Goal: Use online tool/utility

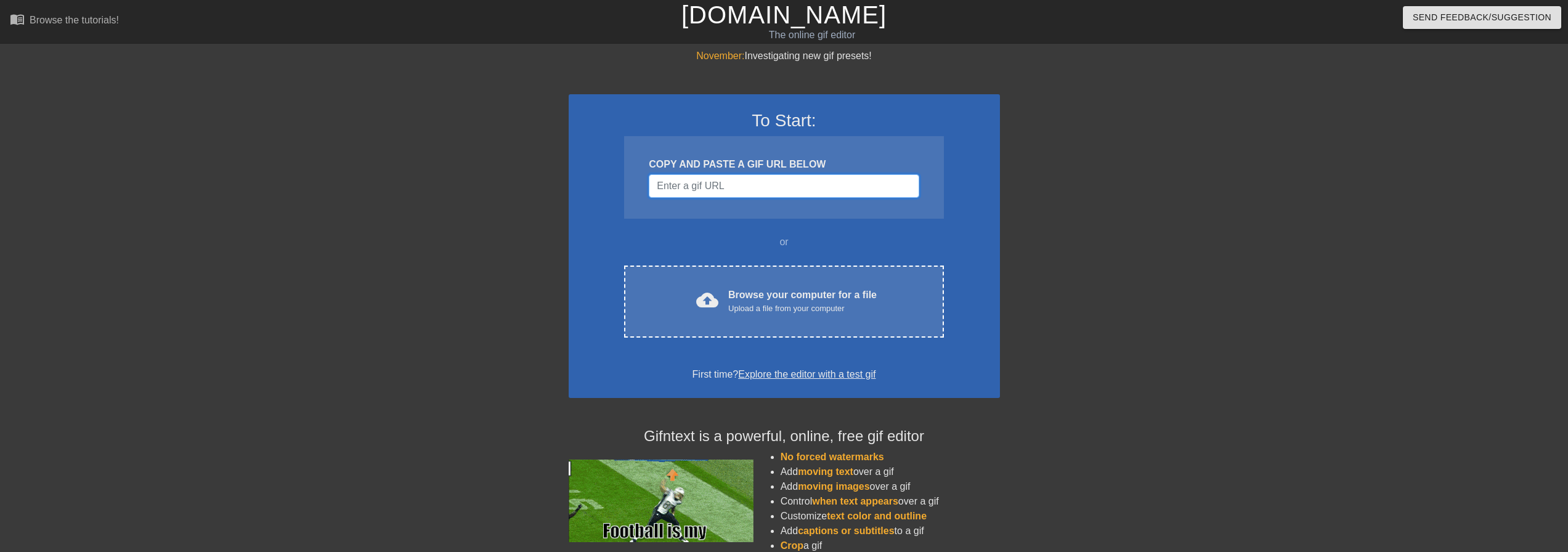
click at [701, 183] on input "Username" at bounding box center [783, 186] width 270 height 24
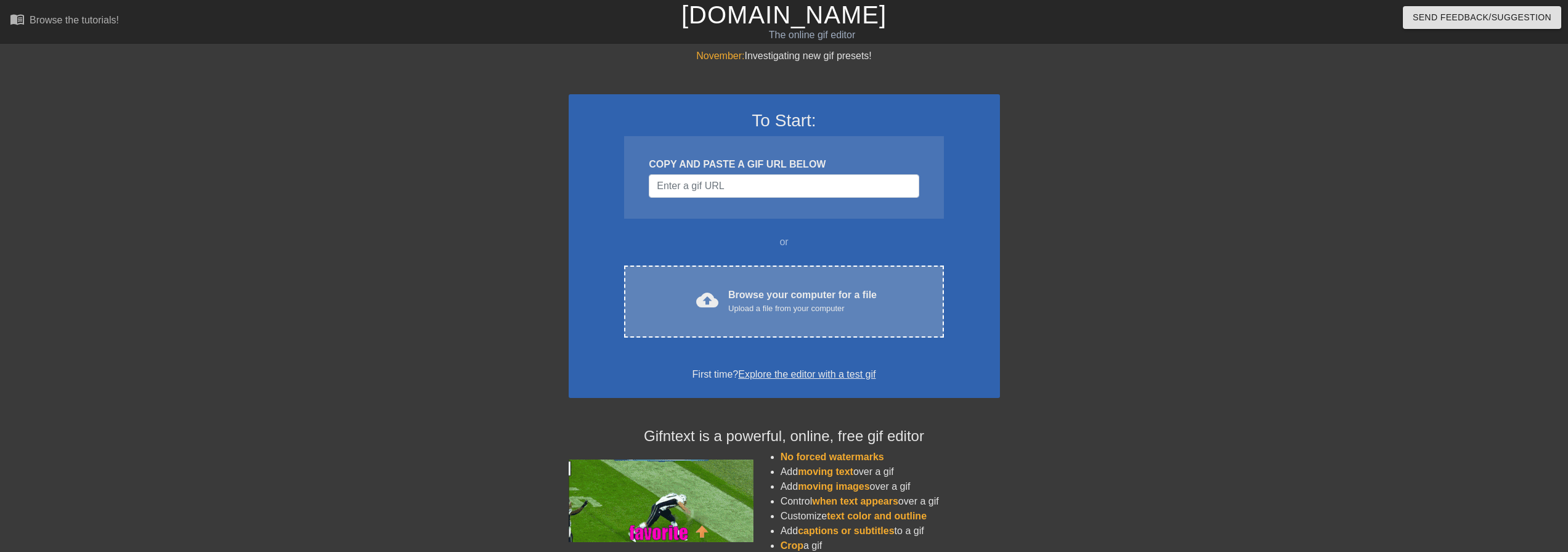
click at [773, 310] on div "Upload a file from your computer" at bounding box center [802, 309] width 149 height 12
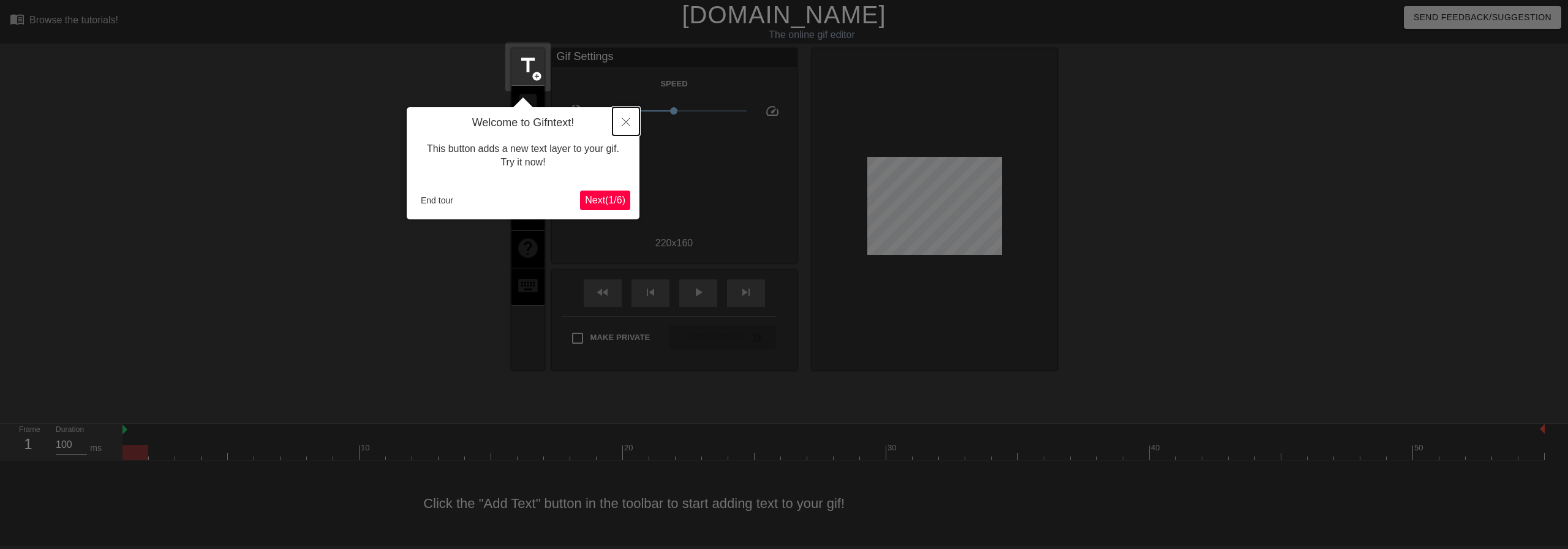
click at [623, 120] on icon "Close" at bounding box center [626, 122] width 8 height 8
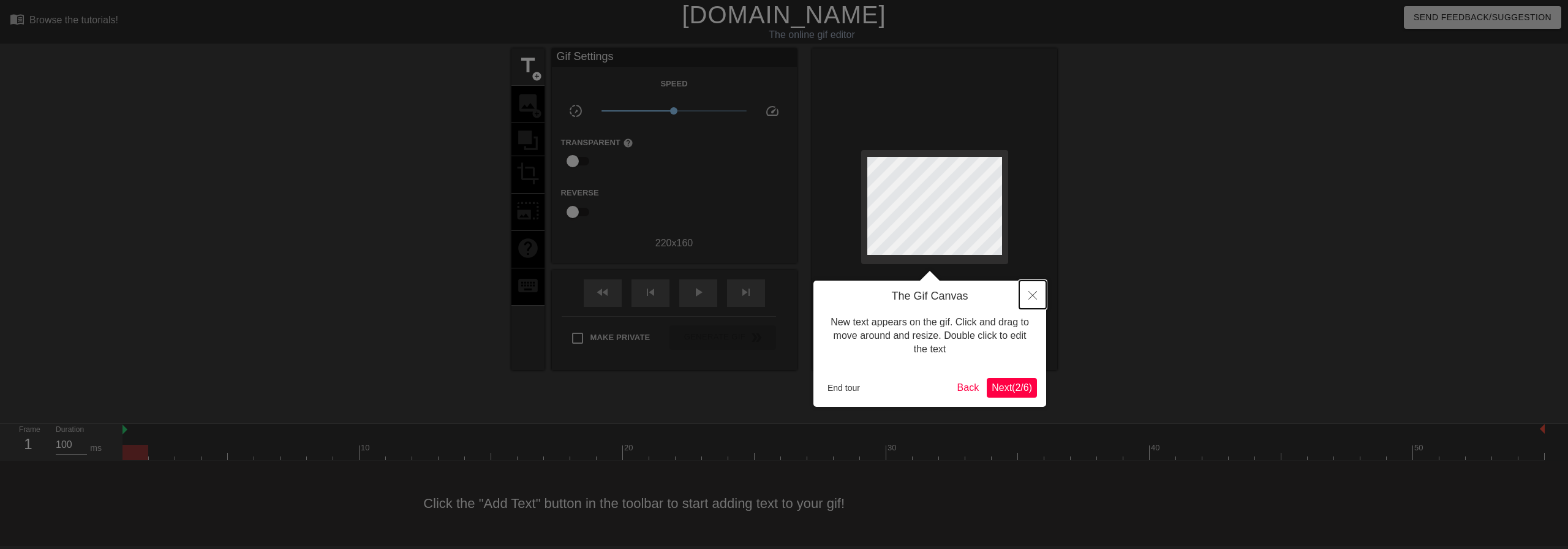
click at [1033, 299] on icon "Close" at bounding box center [1033, 295] width 8 height 8
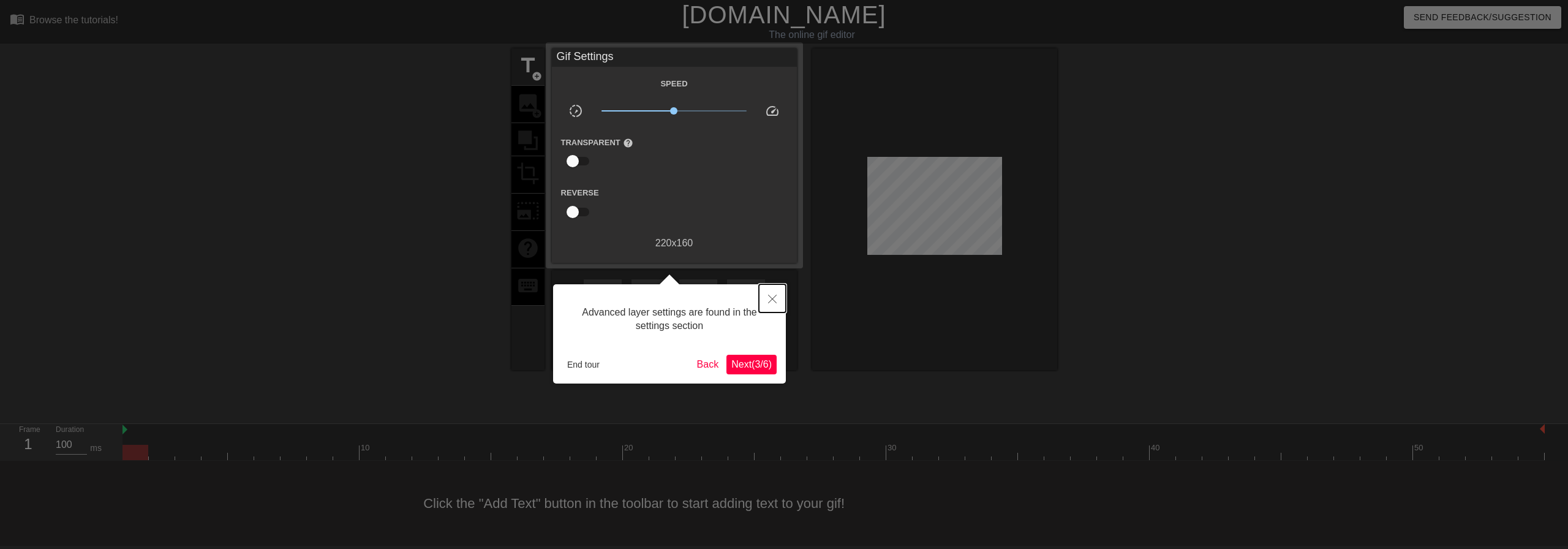
click at [770, 303] on icon "Close" at bounding box center [772, 299] width 8 height 8
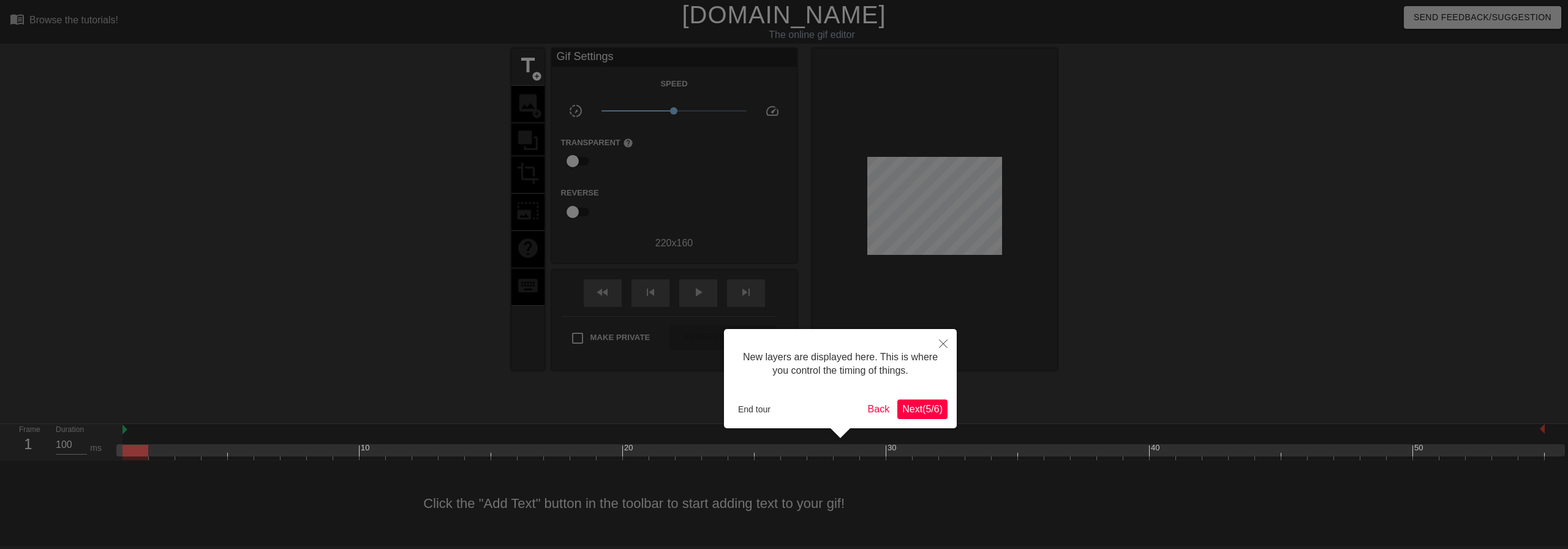
scroll to position [10, 0]
click at [947, 342] on button "Close" at bounding box center [943, 343] width 27 height 28
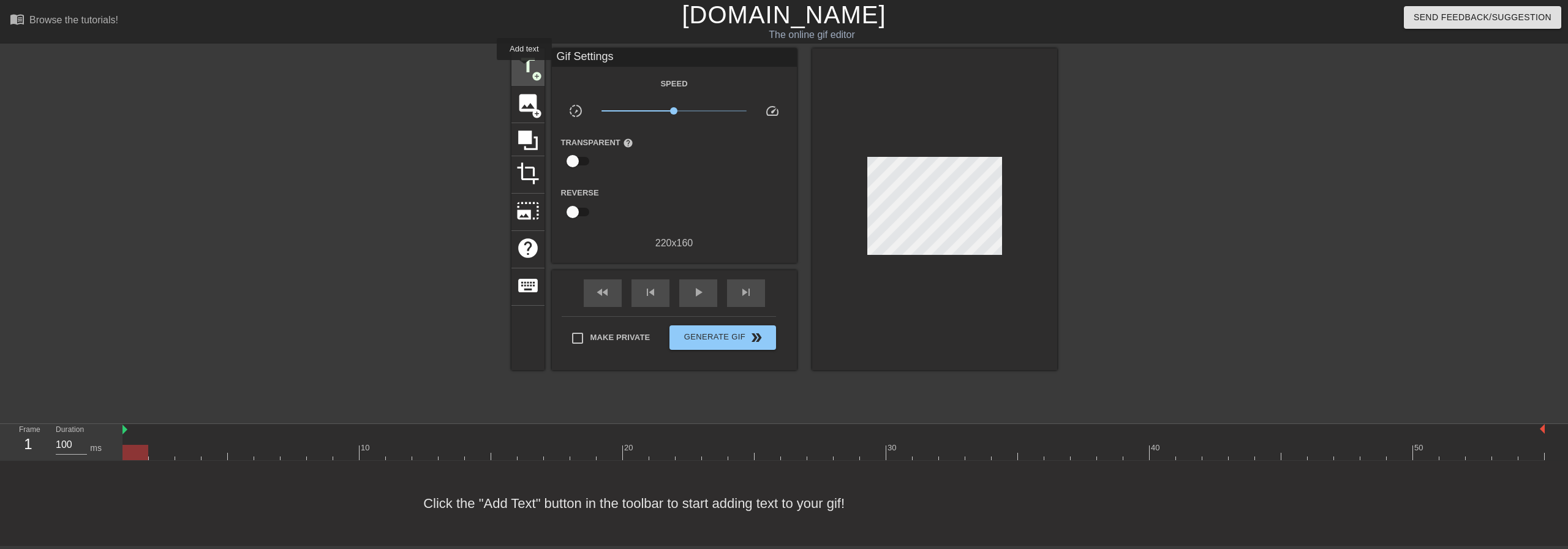
click at [524, 69] on span "title" at bounding box center [528, 66] width 24 height 24
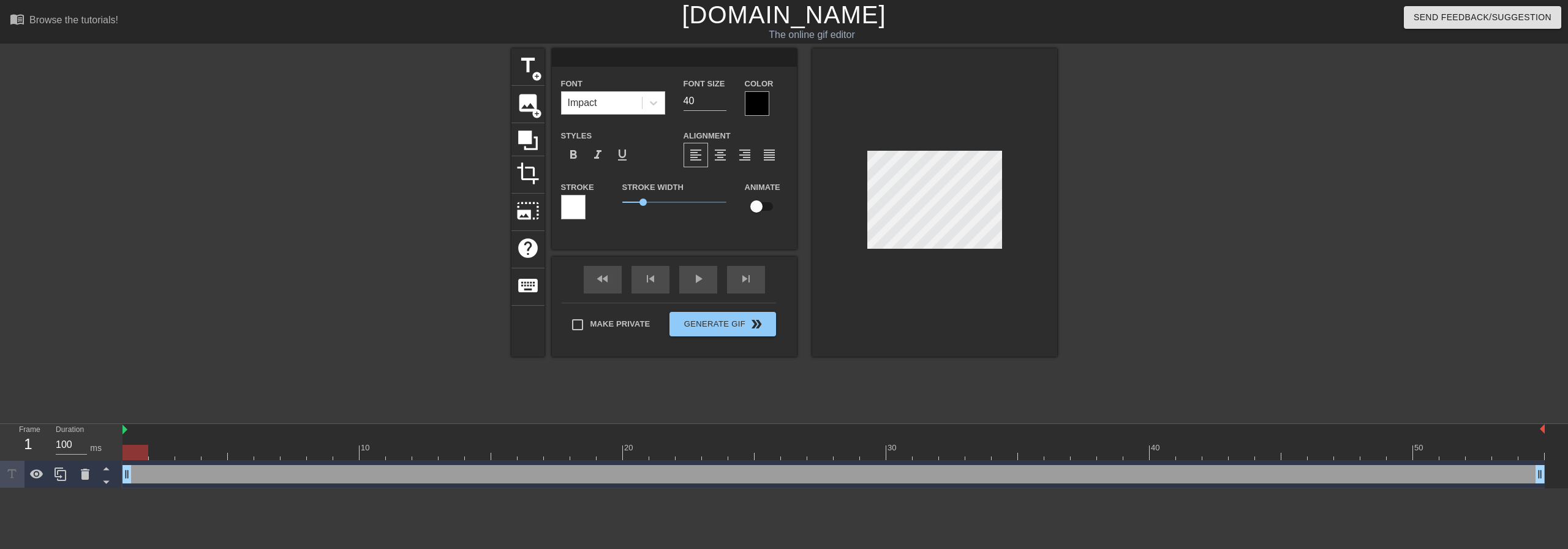
scroll to position [2, 2]
type input "J"
type textarea "J"
type input "Jo"
type textarea "Jo"
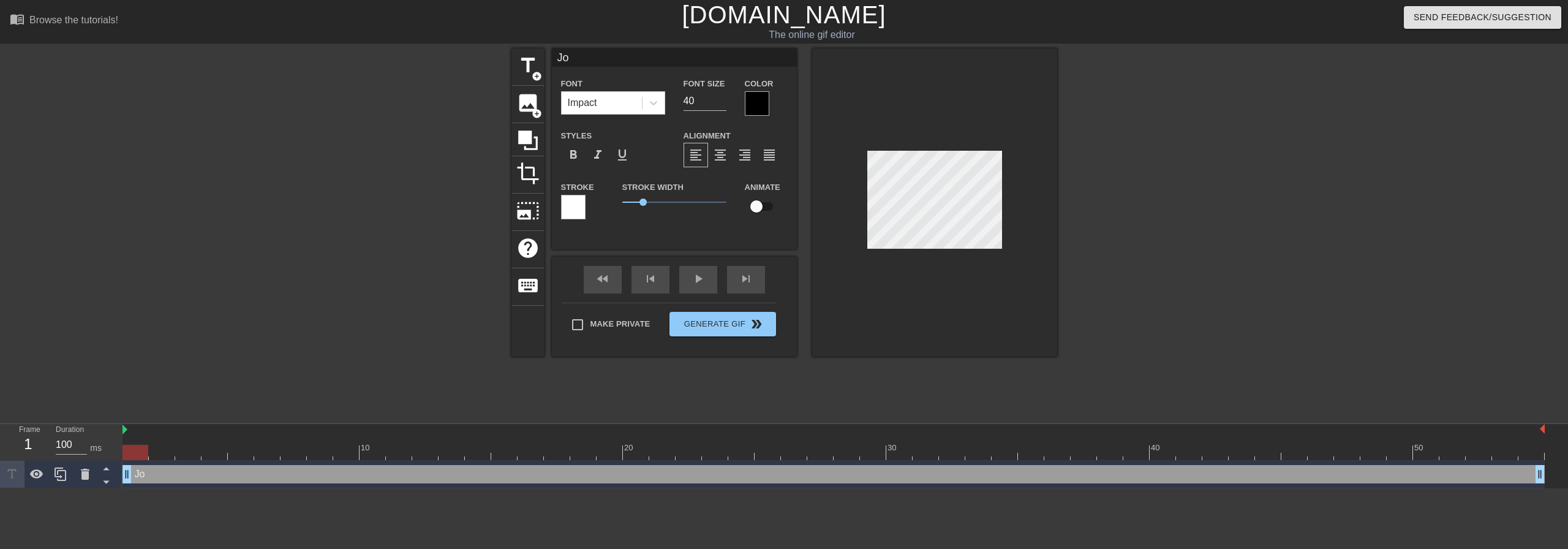
type input "[PERSON_NAME]"
type textarea "[PERSON_NAME]"
type input "[PERSON_NAME]"
type textarea "[PERSON_NAME]"
type input "[PERSON_NAME]"
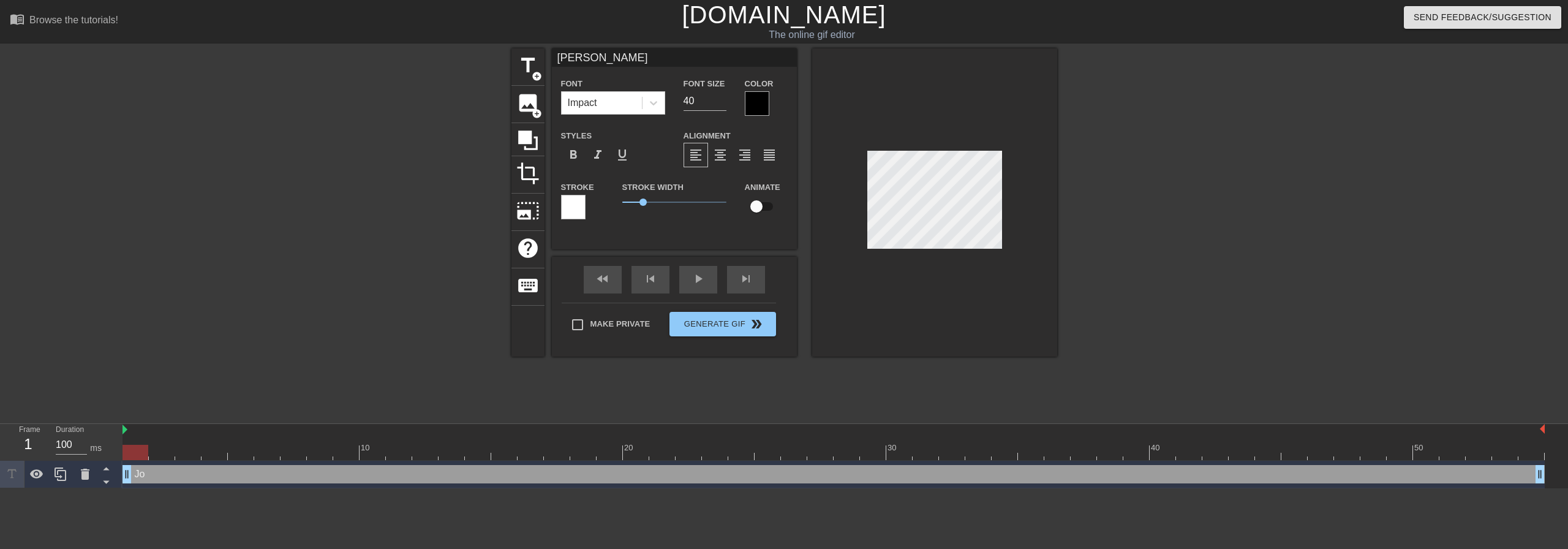
type textarea "[PERSON_NAME]"
type input "[PERSON_NAME]"
type textarea "[PERSON_NAME]"
type input "[PERSON_NAME]"
type textarea "[PERSON_NAME]"
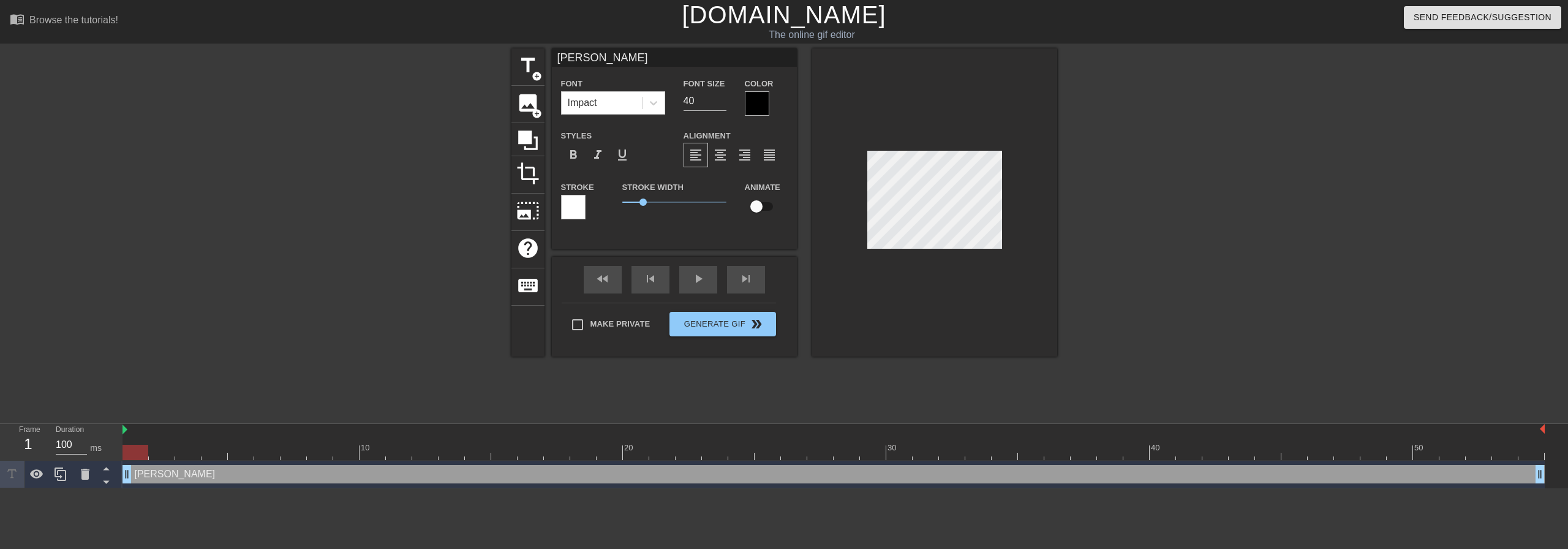
type input "Jonas x1"
type textarea "Jonas x1"
type input "[PERSON_NAME] x10"
type textarea "[PERSON_NAME] x10"
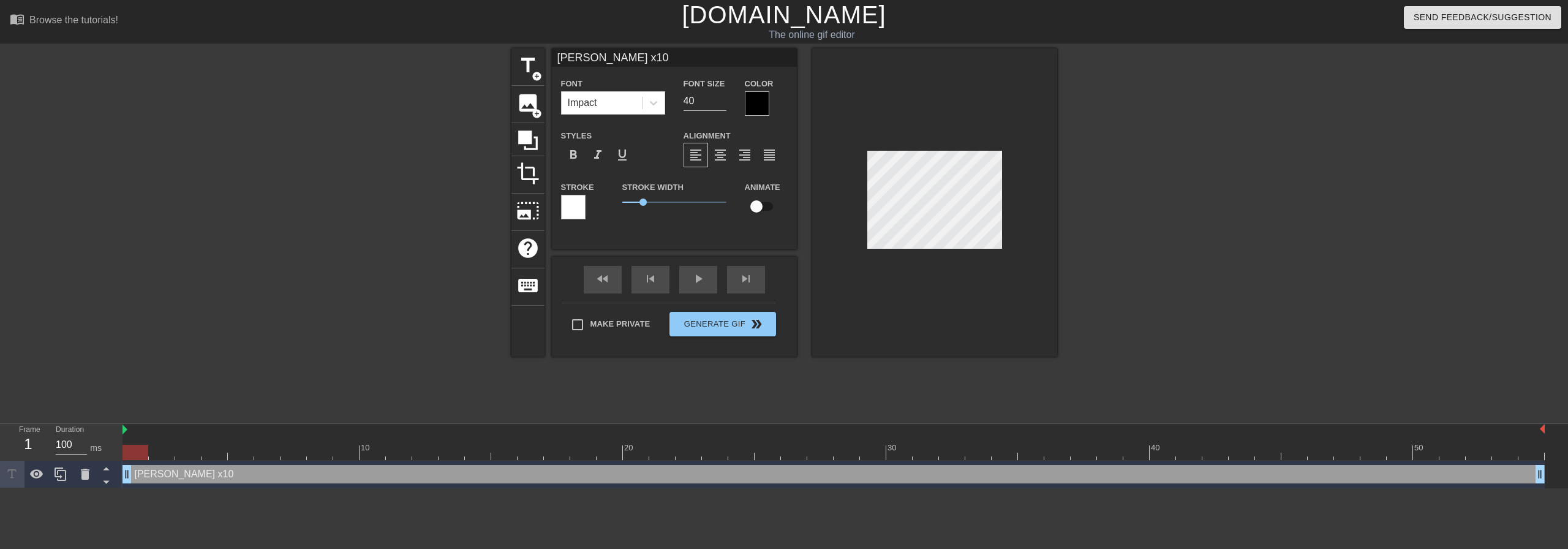
type input "[PERSON_NAME] x10"
type textarea "[PERSON_NAME] x10"
type input "[PERSON_NAME] x10 C"
type textarea "[PERSON_NAME] x10 C"
type input "[PERSON_NAME] x10 CO"
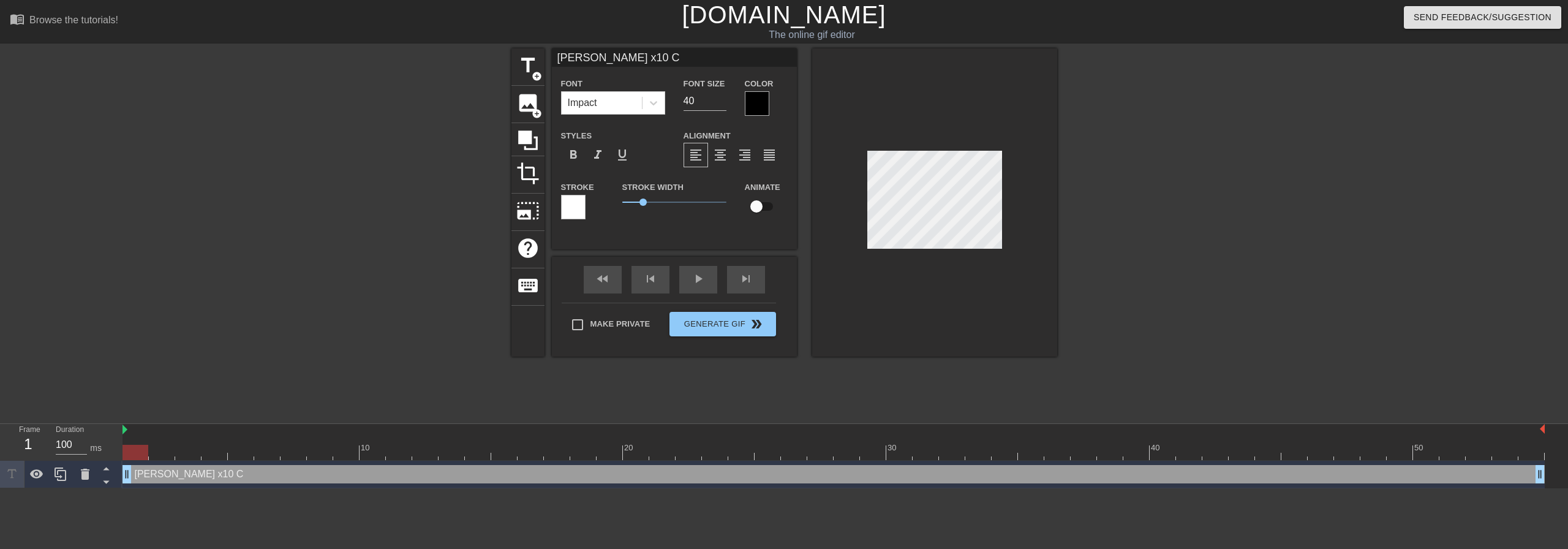
type textarea "[PERSON_NAME] x10 CO"
type input "[PERSON_NAME] x10 COM"
type textarea "[PERSON_NAME] x10 COM"
type input "[PERSON_NAME] x10 COMB"
type textarea "[PERSON_NAME] x10 COMB"
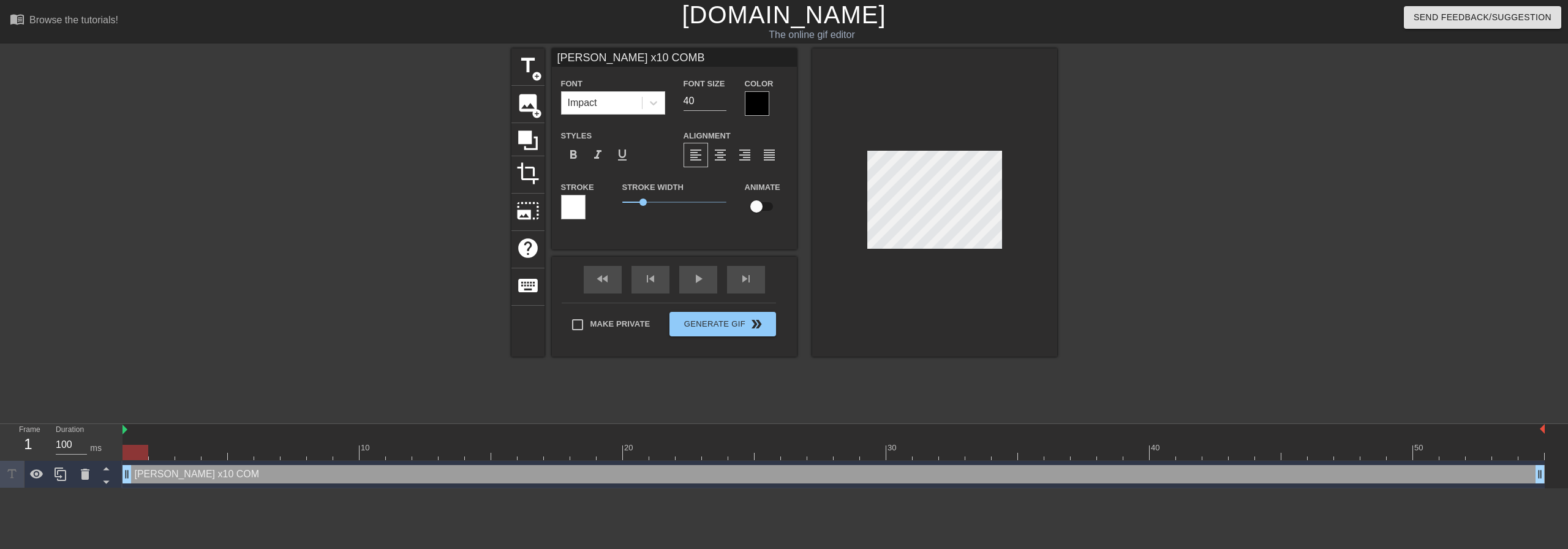
type input "[PERSON_NAME] x10 COMBO"
type textarea "[PERSON_NAME] x10 COMBO"
type input "[PERSON_NAME] x10 COMBO"
type textarea "[PERSON_NAME] x10 COMBO"
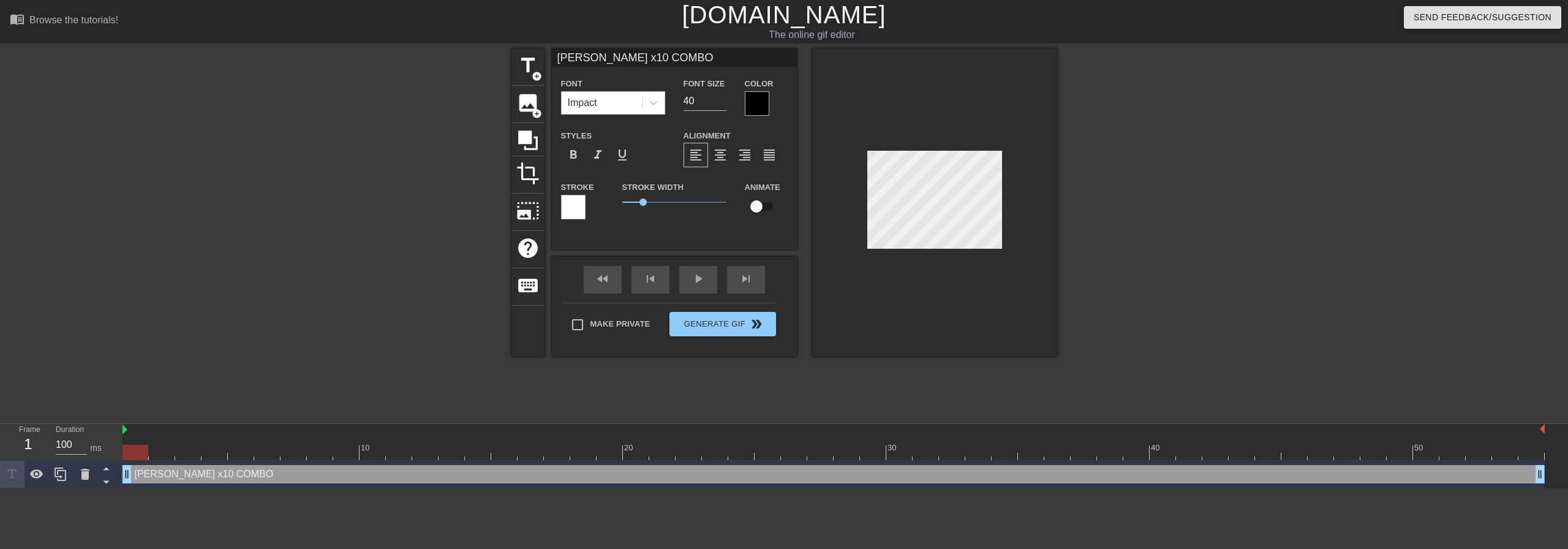
scroll to position [2, 2]
type input "x10 COMBO"
type textarea "x10 COMBO"
type input "J x10 COMBO"
type textarea "J x10 COMBO"
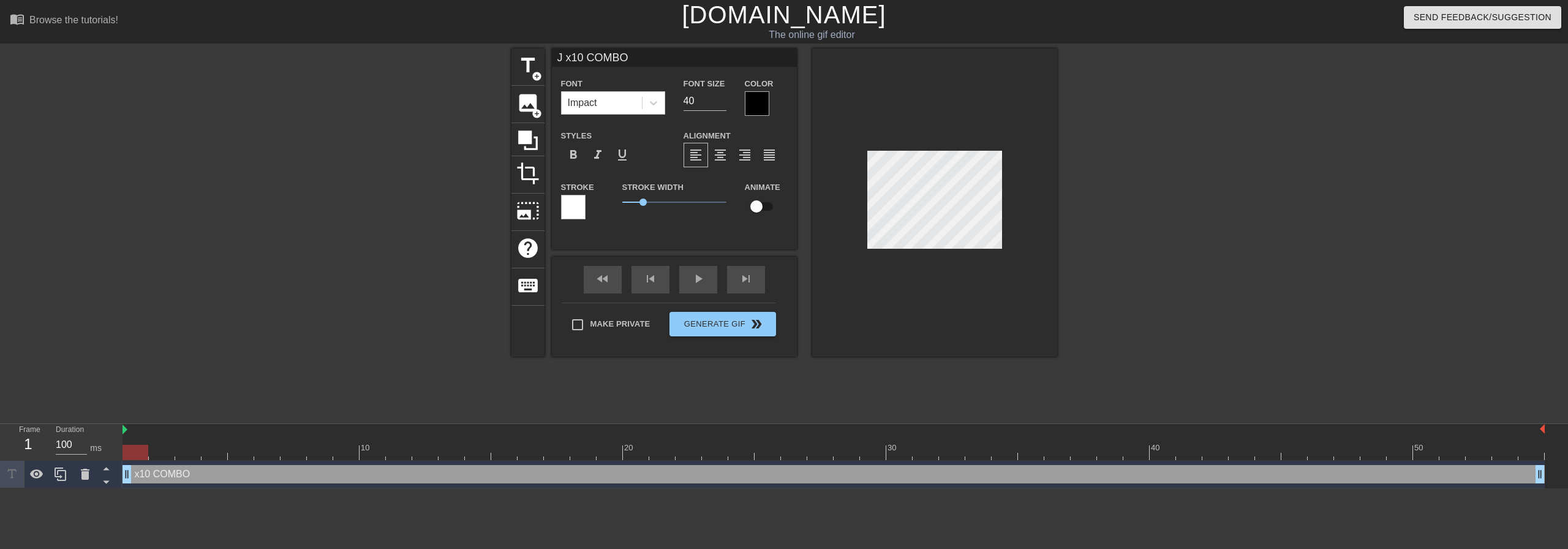
type input "JO x10 COMBO"
type textarea "JO x10 COMBO"
type input "[PERSON_NAME] x10 COMBO"
type textarea "[PERSON_NAME] x10 COMBO"
type input "JONA x10 COMBO"
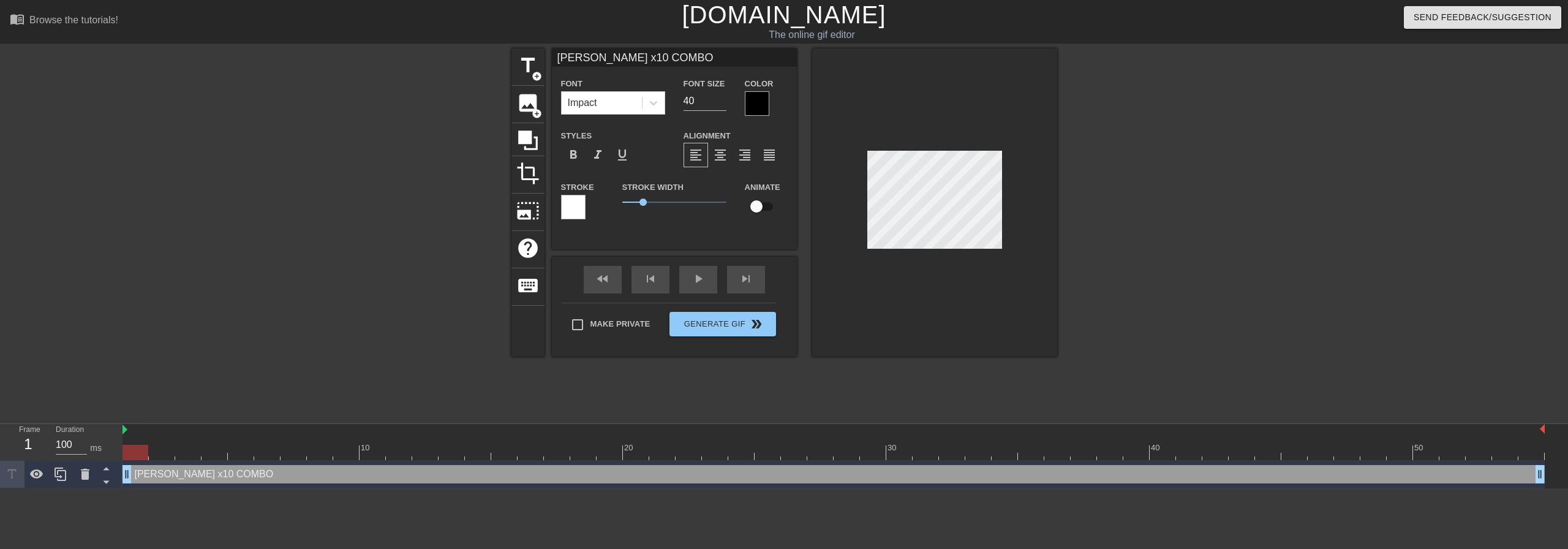
type textarea "JONA x10 COMBO"
type input "[PERSON_NAME] x10 COMBO"
type textarea "[PERSON_NAME] x10 COMBO"
type input "[PERSON_NAME] x10 COMBO"
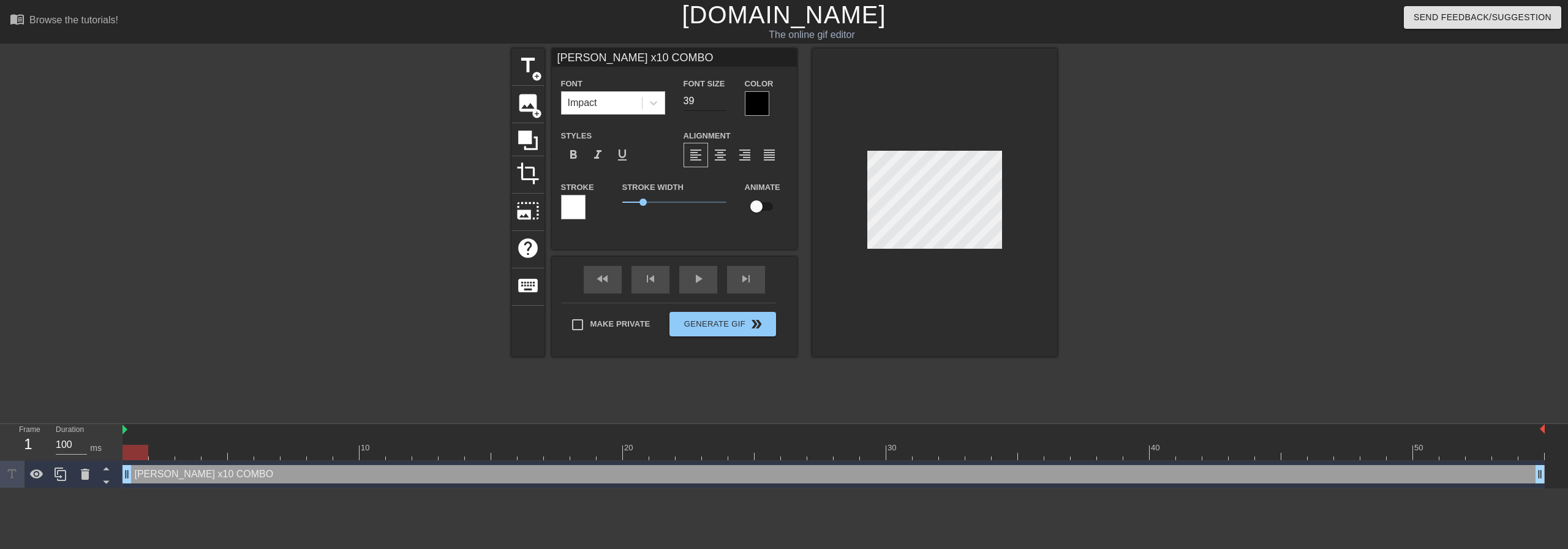
type input "39"
click at [722, 103] on input "39" at bounding box center [705, 101] width 43 height 19
type input "[PERSON_NAME] x10 COMBO"
type input "38"
click at [722, 103] on input "38" at bounding box center [705, 101] width 43 height 19
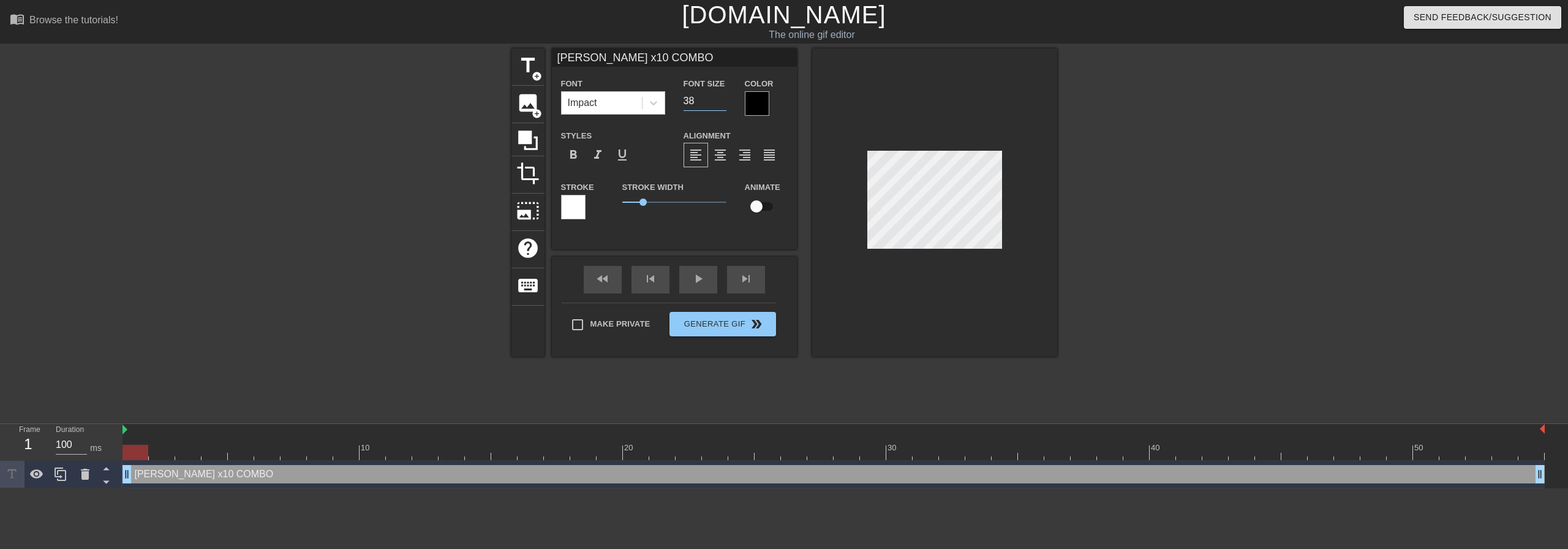
type input "[PERSON_NAME] x10 COMBO"
type input "37"
click at [722, 103] on input "37" at bounding box center [705, 101] width 43 height 19
type input "[PERSON_NAME] x10 COMBO"
type input "36"
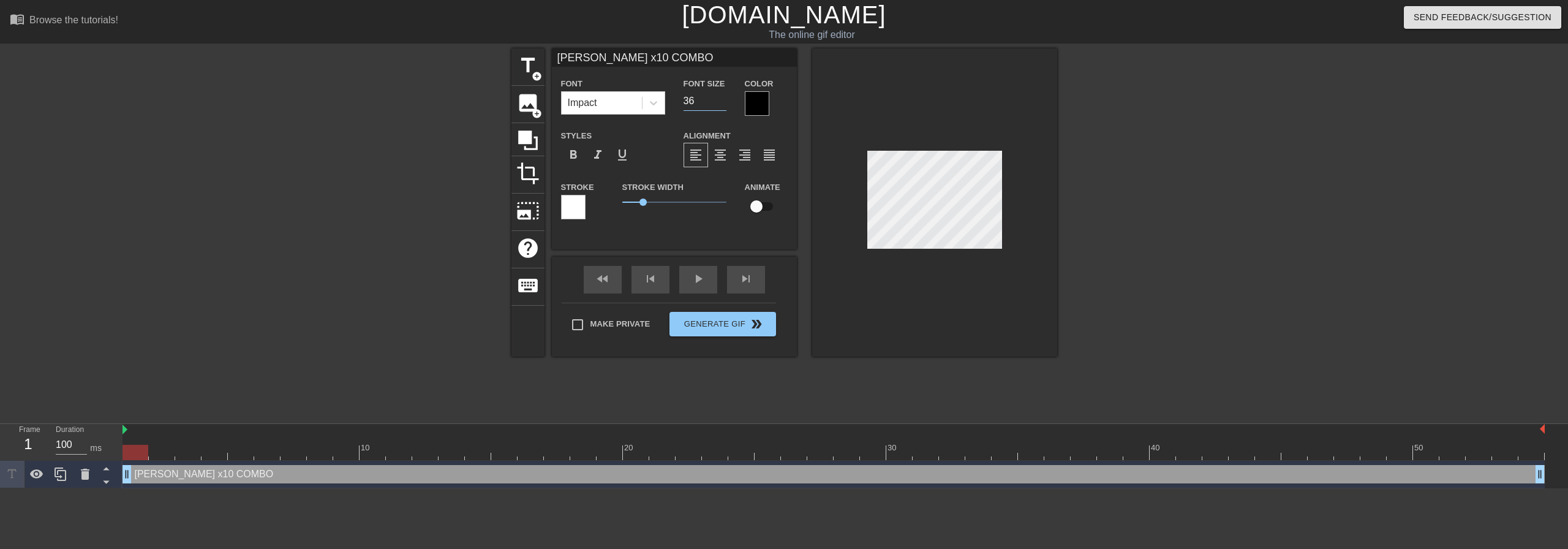
click at [722, 103] on input "36" at bounding box center [705, 101] width 43 height 19
type input "[PERSON_NAME] x10 COMBO"
type input "35"
click at [722, 103] on input "35" at bounding box center [705, 101] width 43 height 19
type input "[PERSON_NAME] x10 COMBO"
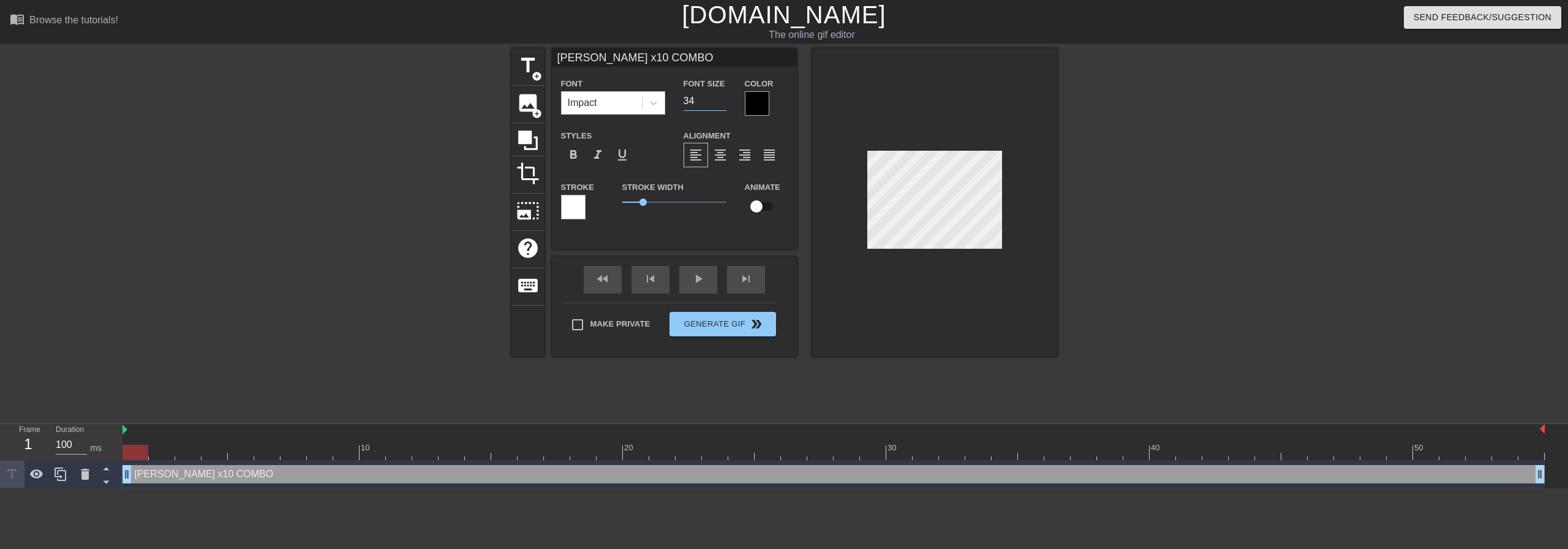
type input "34"
click at [722, 103] on input "34" at bounding box center [705, 101] width 43 height 19
type input "[PERSON_NAME] x10 COMBO"
type input "33"
click at [722, 103] on input "33" at bounding box center [705, 101] width 43 height 19
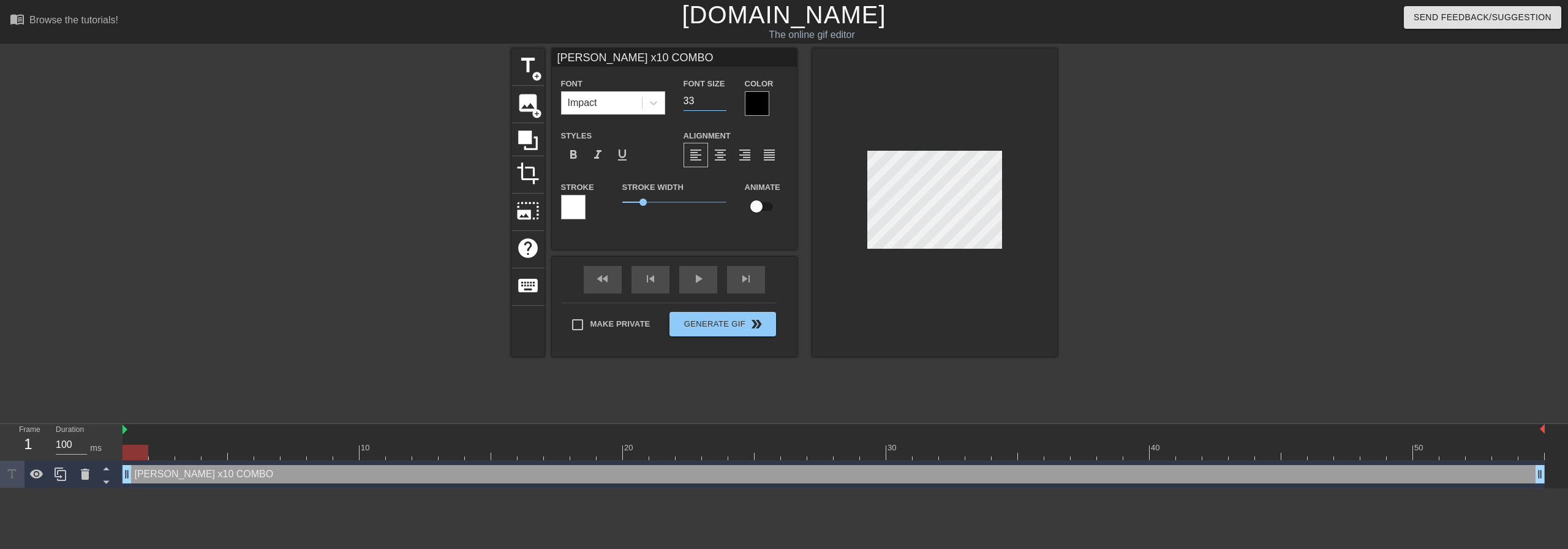
type input "[PERSON_NAME] x10 COMBO"
type input "32"
click at [722, 103] on input "32" at bounding box center [705, 101] width 43 height 19
type input "[PERSON_NAME] x10 COMBO"
type input "31"
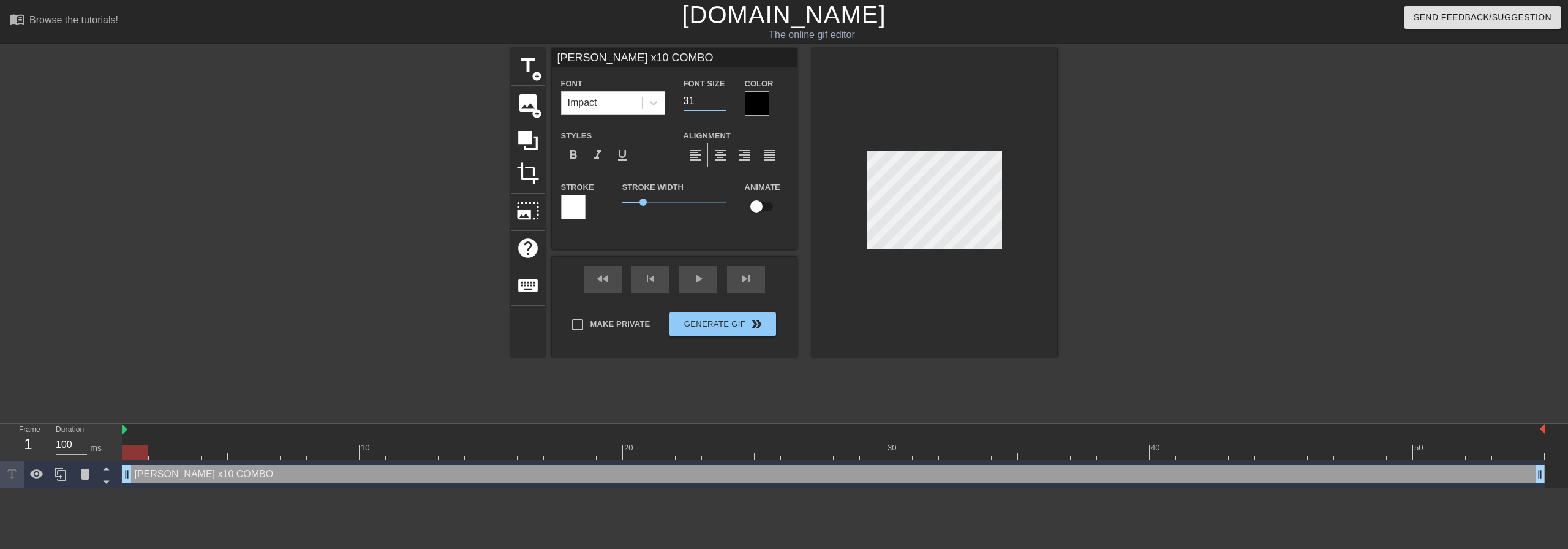
click at [722, 103] on input "31" at bounding box center [705, 101] width 43 height 19
type input "[PERSON_NAME] x10 COMBO"
type input "30"
click at [722, 103] on input "30" at bounding box center [705, 101] width 43 height 19
type input "[PERSON_NAME] x10 COMBO"
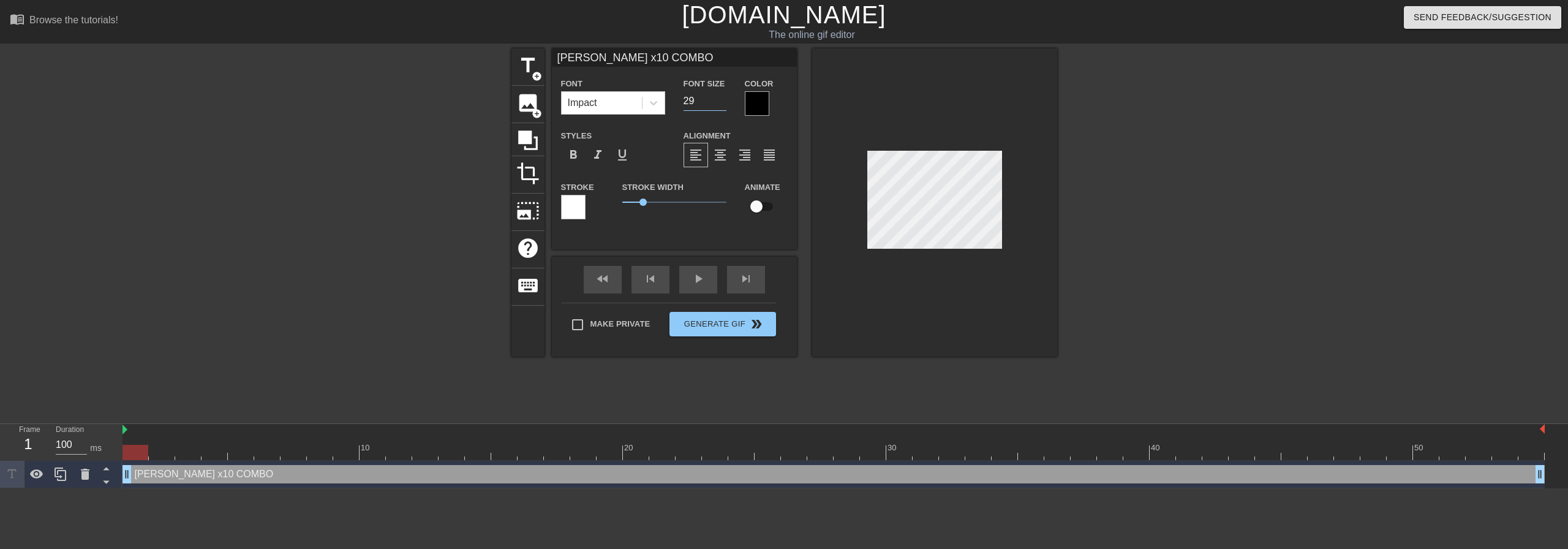
type input "29"
click at [722, 103] on input "29" at bounding box center [705, 101] width 43 height 19
type input "[PERSON_NAME] x10 COMBO"
type input "28"
click at [722, 103] on input "28" at bounding box center [705, 101] width 43 height 19
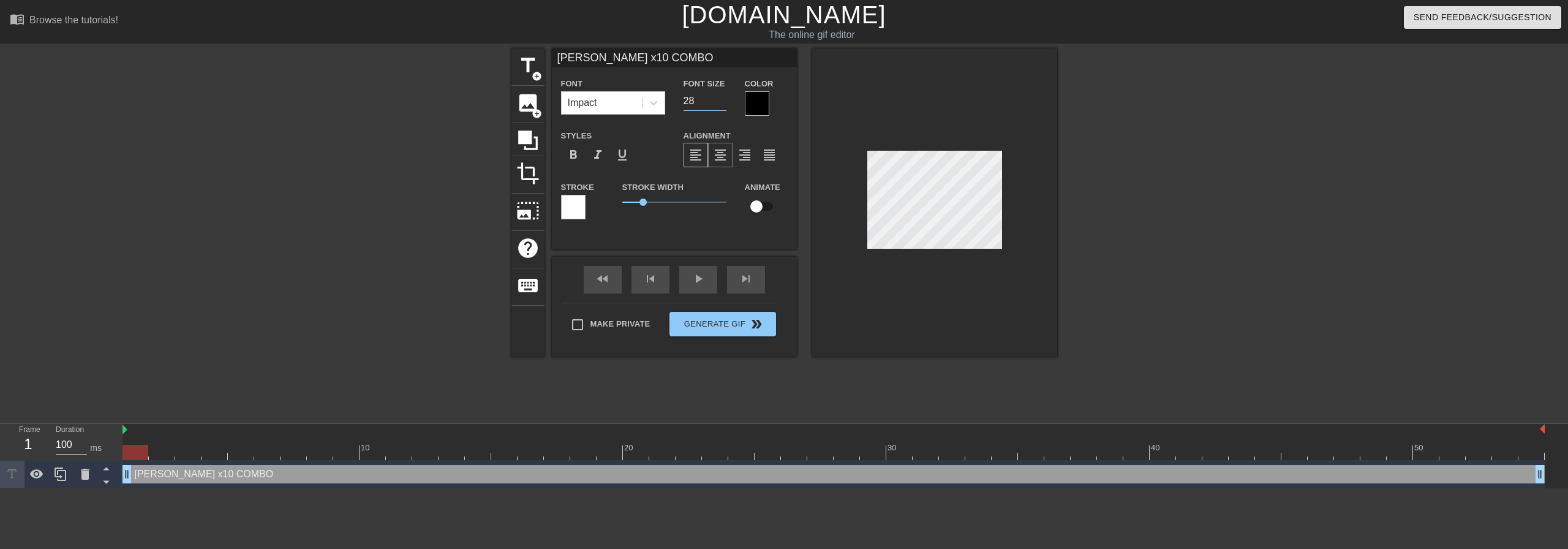
click at [716, 151] on span "format_align_center" at bounding box center [720, 155] width 14 height 14
click at [1084, 114] on div at bounding box center [1163, 232] width 184 height 367
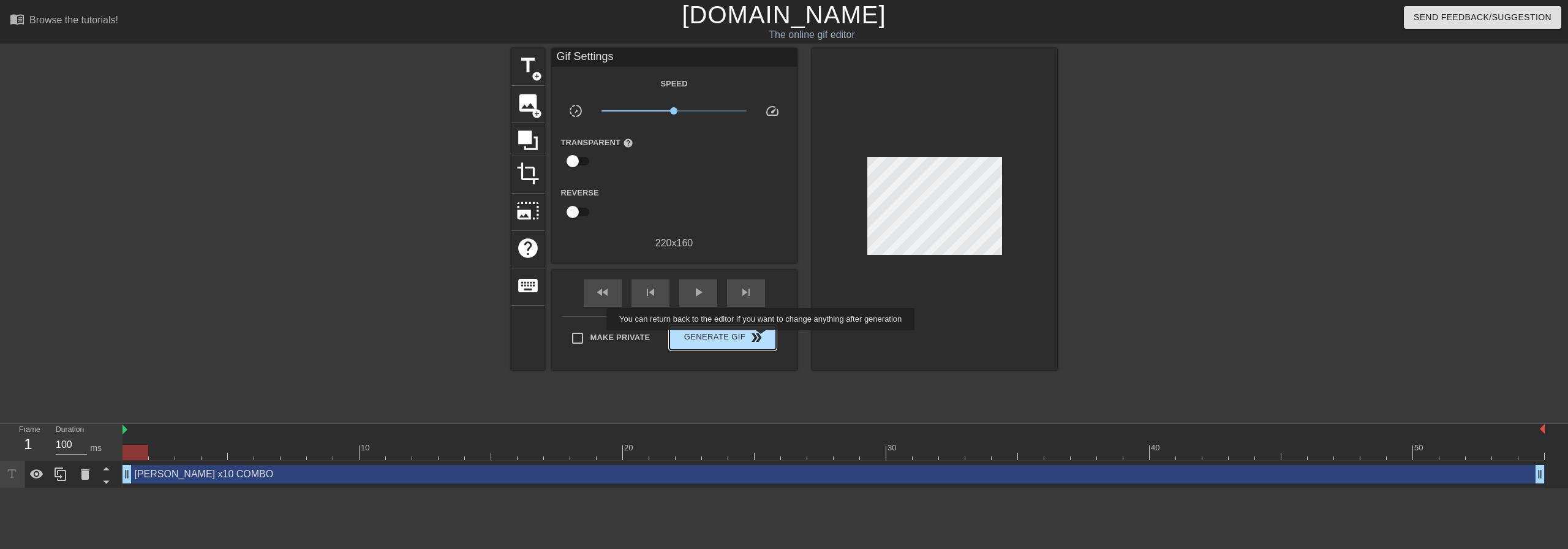
click at [762, 338] on span "double_arrow" at bounding box center [756, 337] width 14 height 14
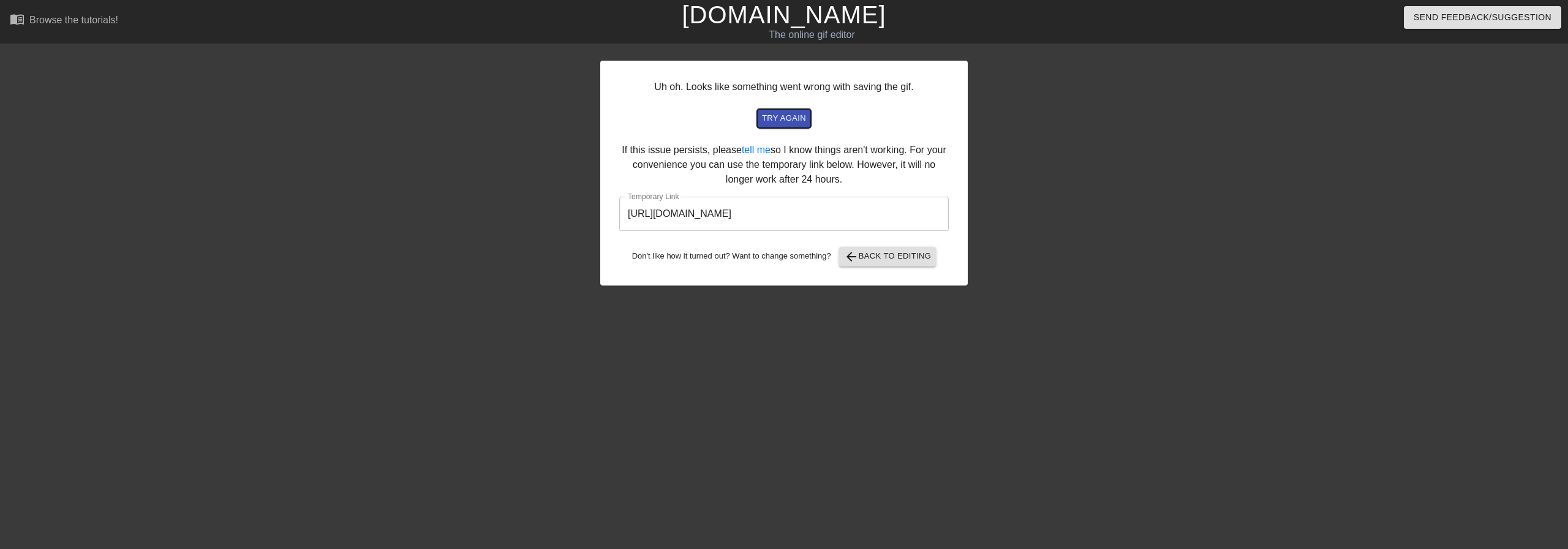
click at [803, 118] on span "try again" at bounding box center [784, 118] width 44 height 14
click at [727, 210] on input "[URL][DOMAIN_NAME]" at bounding box center [784, 213] width 330 height 35
click at [726, 208] on input "[URL][DOMAIN_NAME]" at bounding box center [784, 213] width 330 height 35
